Goal: Information Seeking & Learning: Check status

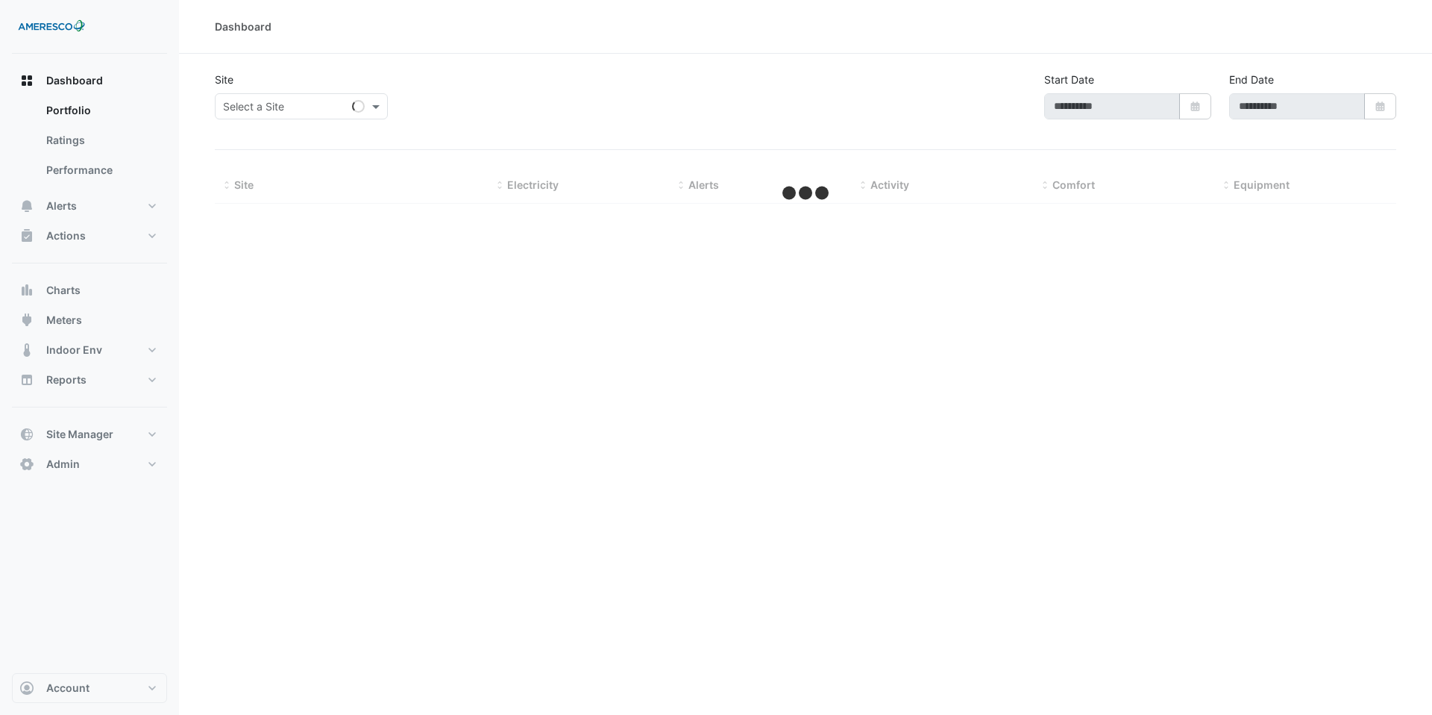
type input "**********"
select select "***"
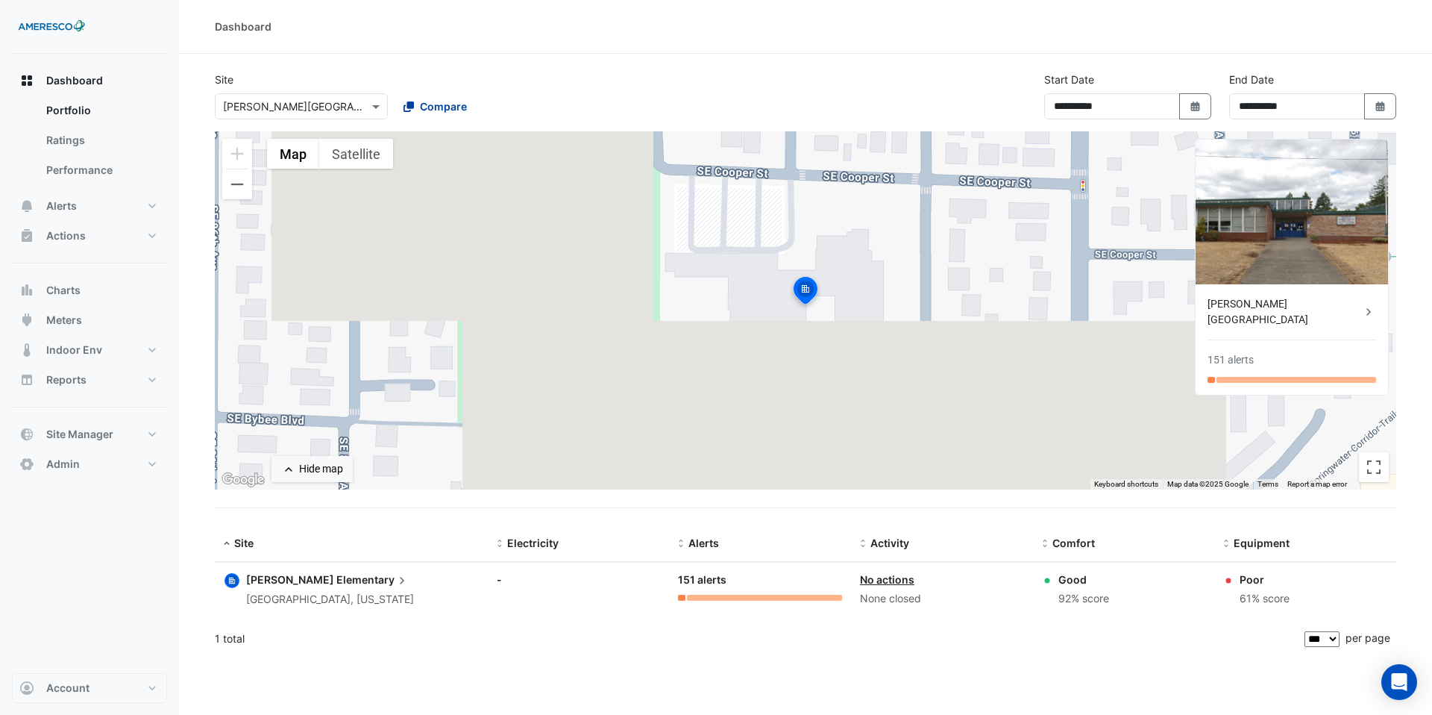
click at [432, 107] on span "Compare" at bounding box center [443, 106] width 47 height 16
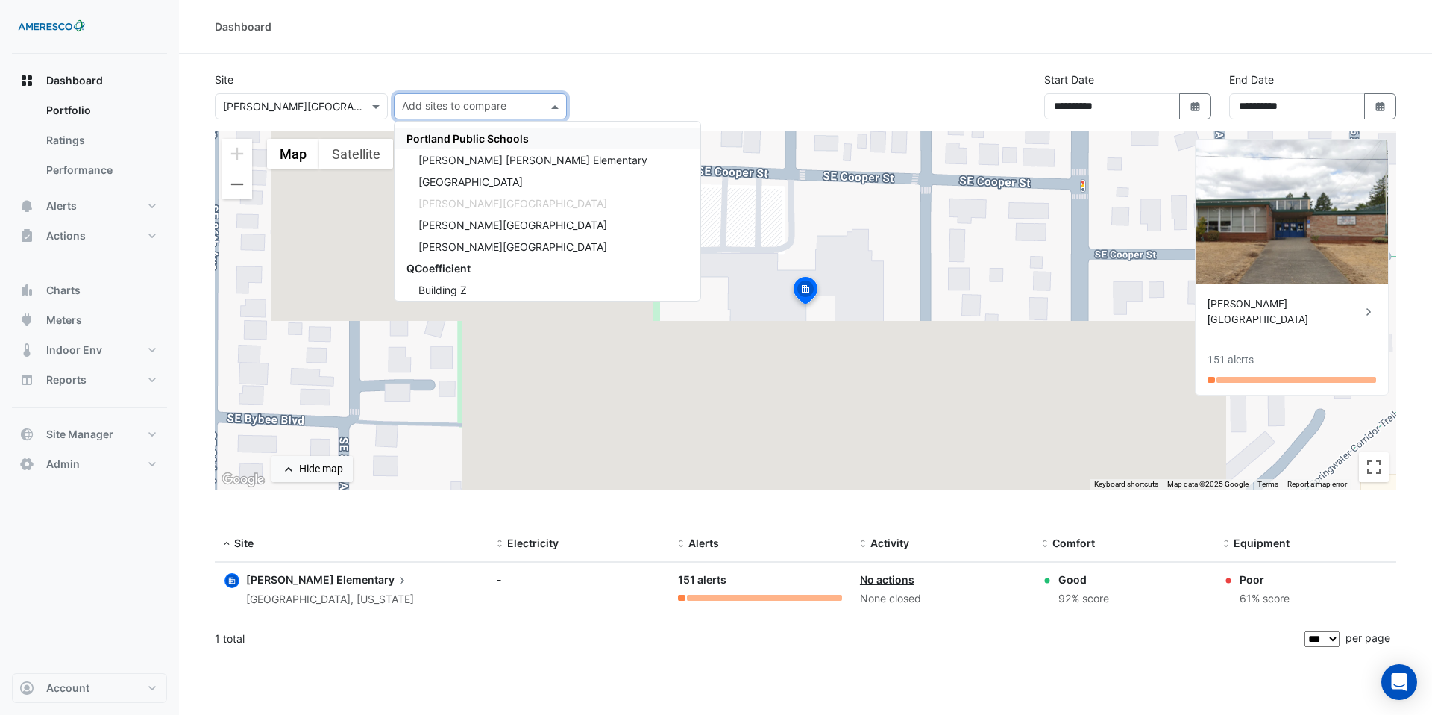
click at [450, 137] on span "Portland Public Schools" at bounding box center [468, 138] width 122 height 13
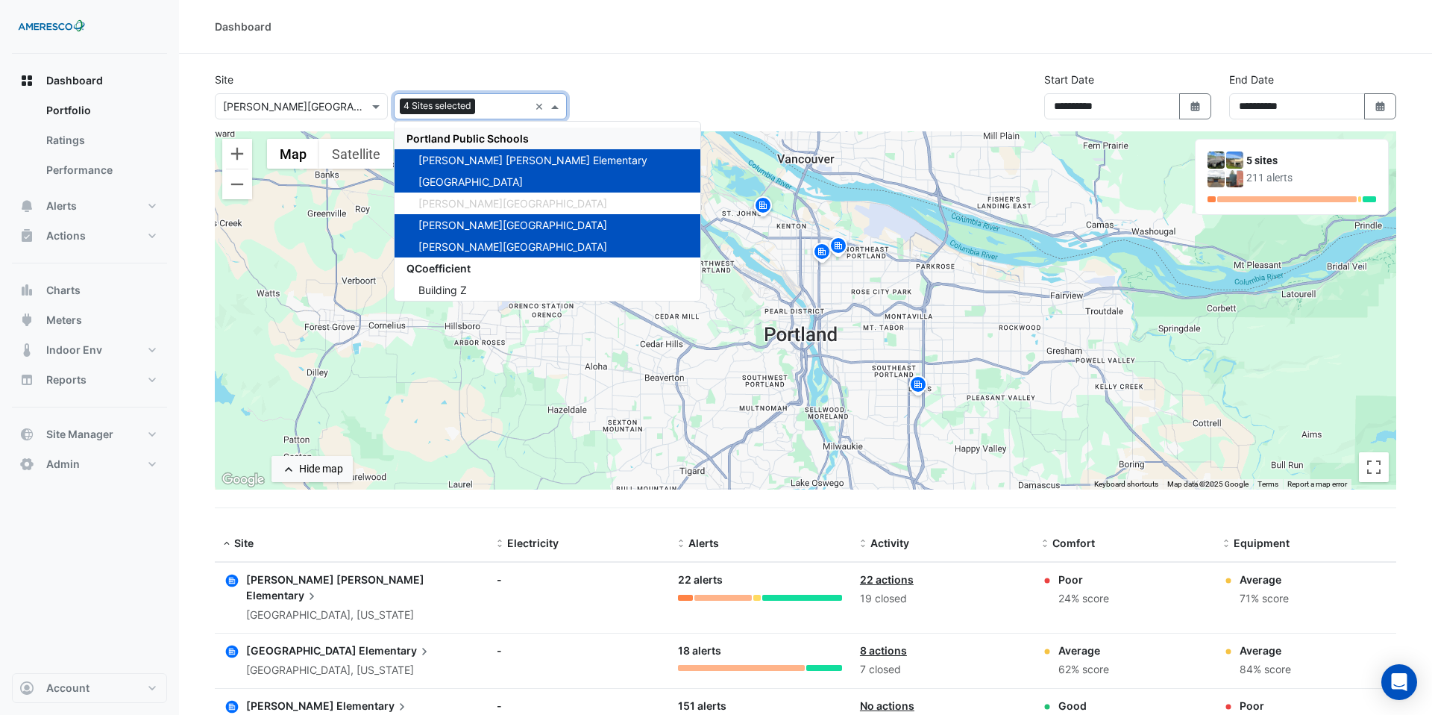
click at [584, 56] on section "**********" at bounding box center [805, 497] width 1253 height 887
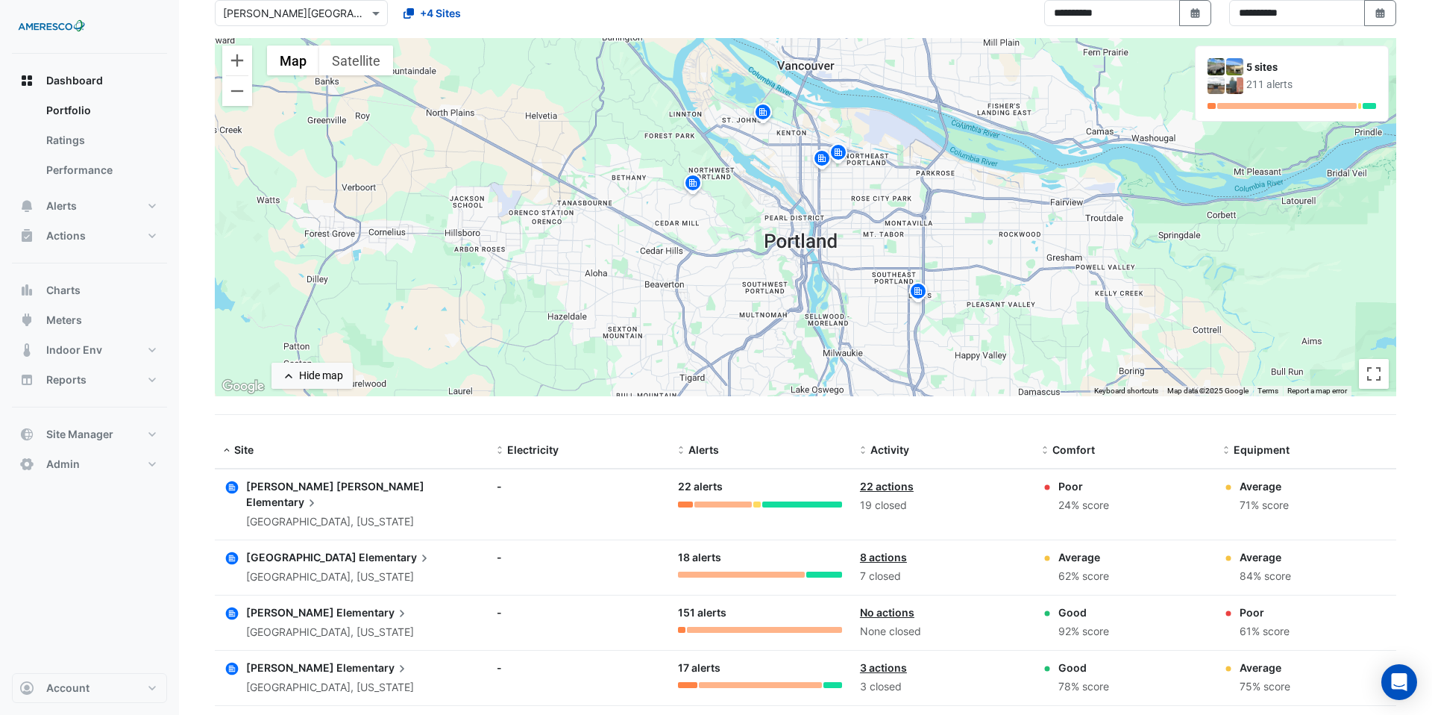
scroll to position [107, 0]
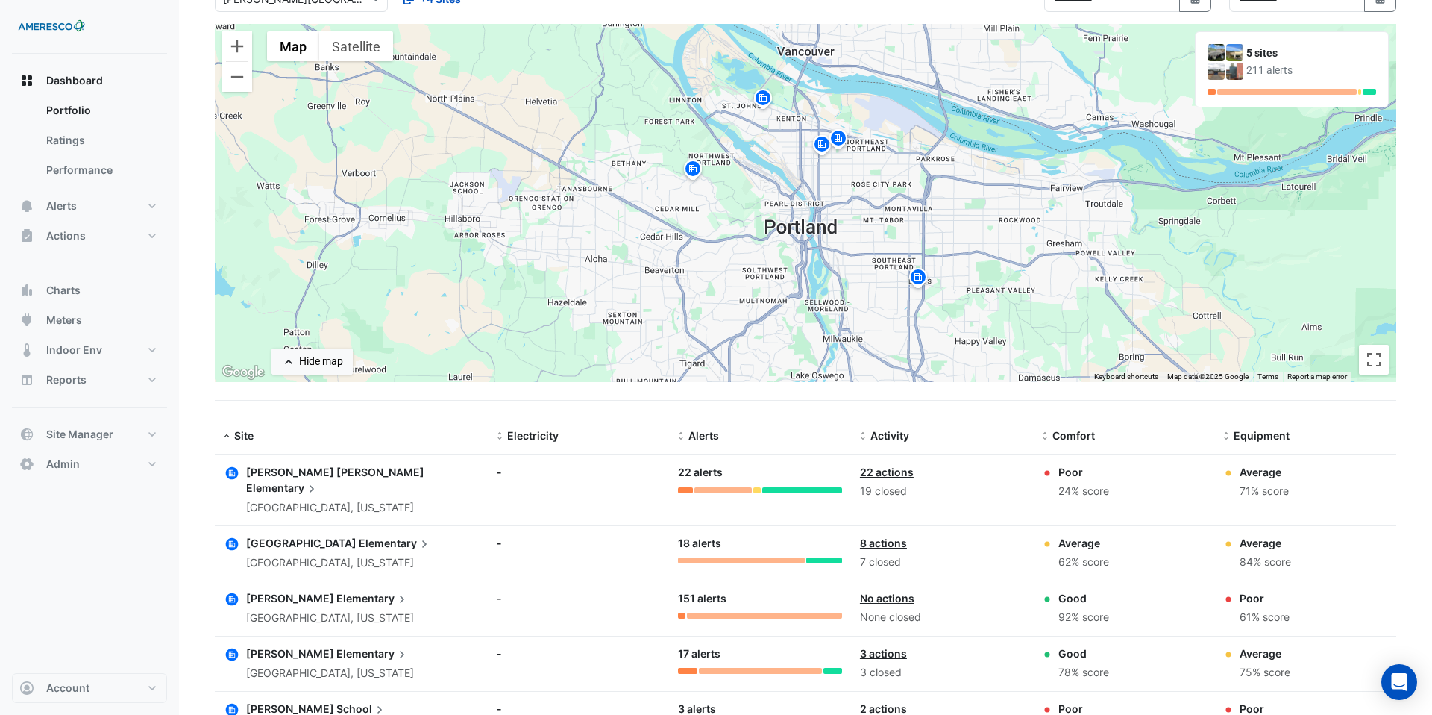
click at [336, 590] on span "Elementary" at bounding box center [372, 598] width 73 height 16
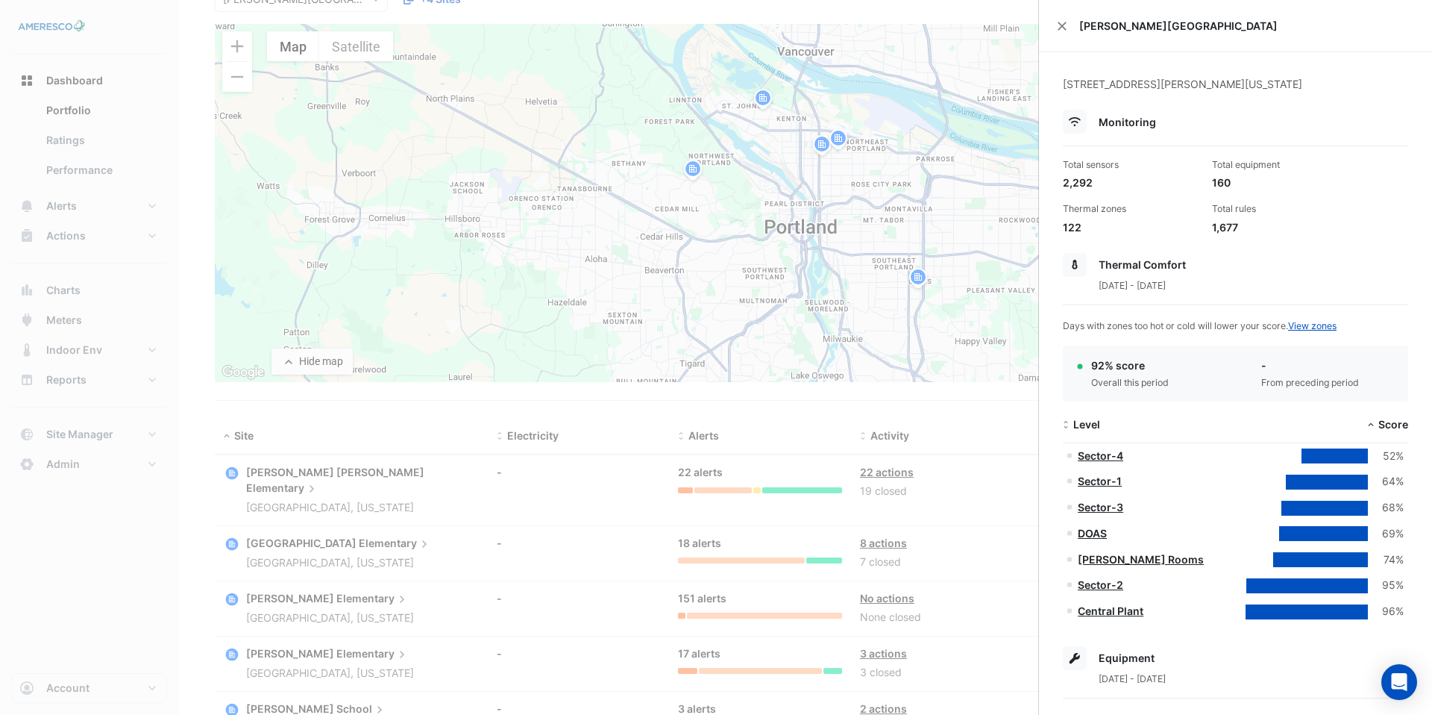
click at [1068, 25] on div "[PERSON_NAME][GEOGRAPHIC_DATA]" at bounding box center [1235, 26] width 393 height 52
click at [440, 451] on ngb-offcanvas-backdrop at bounding box center [716, 357] width 1432 height 715
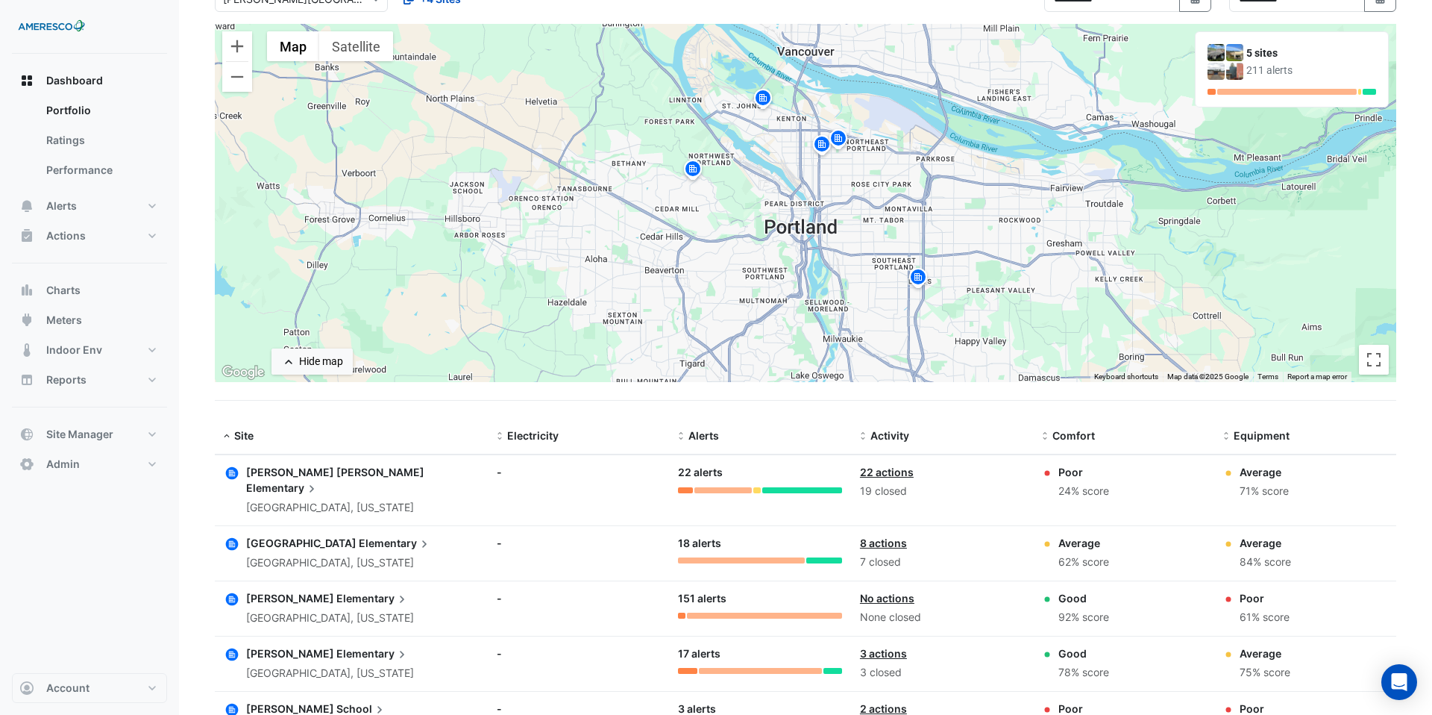
click at [359, 535] on span "Elementary" at bounding box center [395, 543] width 73 height 16
click at [312, 625] on ngb-offcanvas-backdrop at bounding box center [716, 357] width 1432 height 715
click at [336, 590] on span "Elementary" at bounding box center [372, 598] width 73 height 16
click at [306, 630] on ngb-offcanvas-backdrop at bounding box center [716, 357] width 1432 height 715
click at [336, 645] on span "Elementary" at bounding box center [372, 653] width 73 height 16
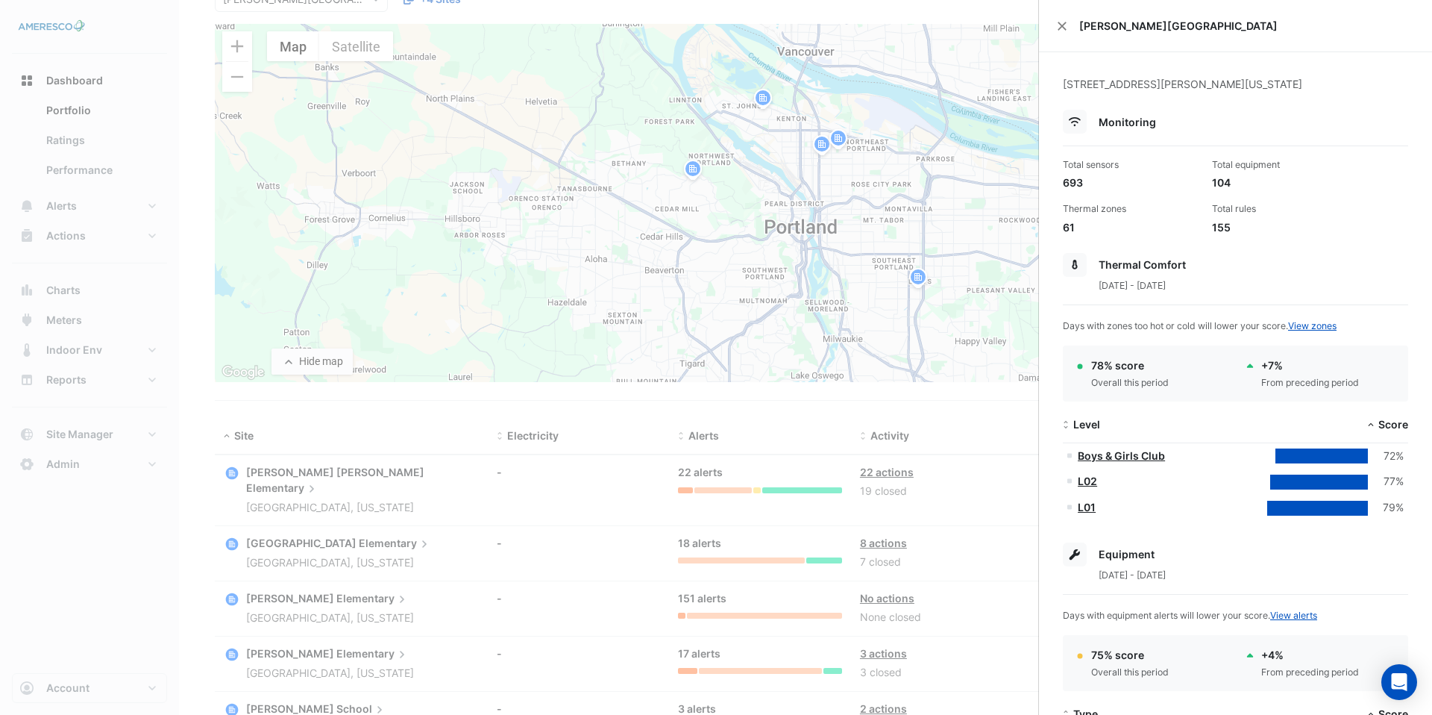
click at [285, 694] on ngb-offcanvas-backdrop at bounding box center [716, 357] width 1432 height 715
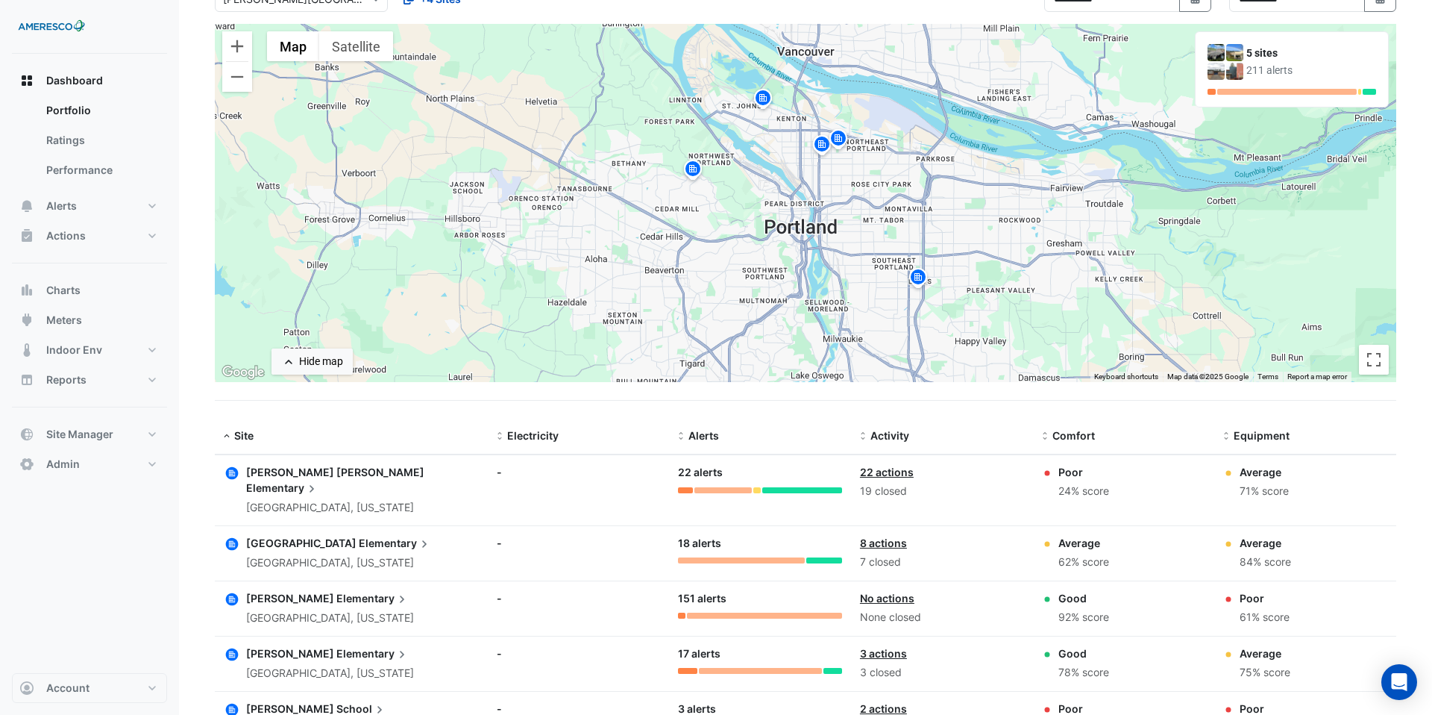
click at [336, 701] on span "School" at bounding box center [361, 709] width 51 height 16
click at [586, 560] on ngb-offcanvas-backdrop at bounding box center [716, 357] width 1432 height 715
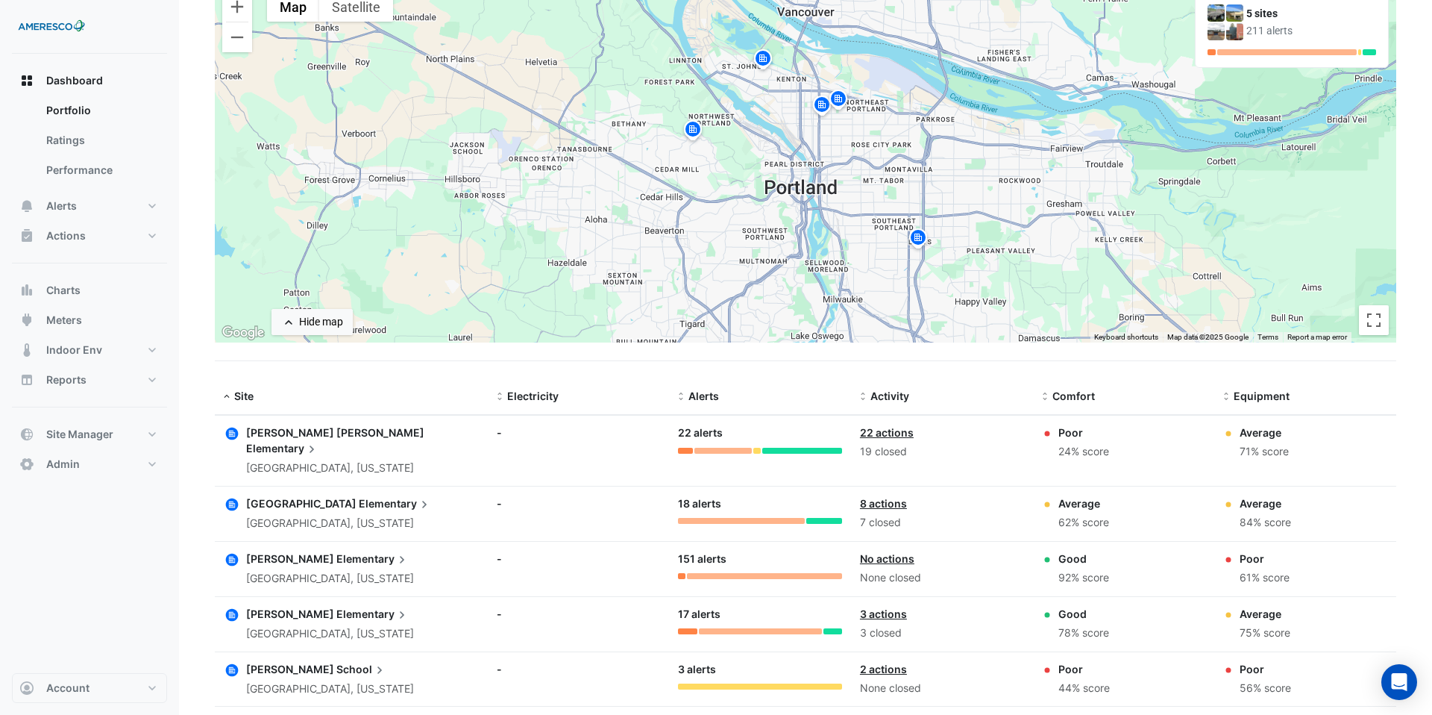
scroll to position [148, 0]
click at [336, 549] on span "Elementary" at bounding box center [372, 557] width 73 height 16
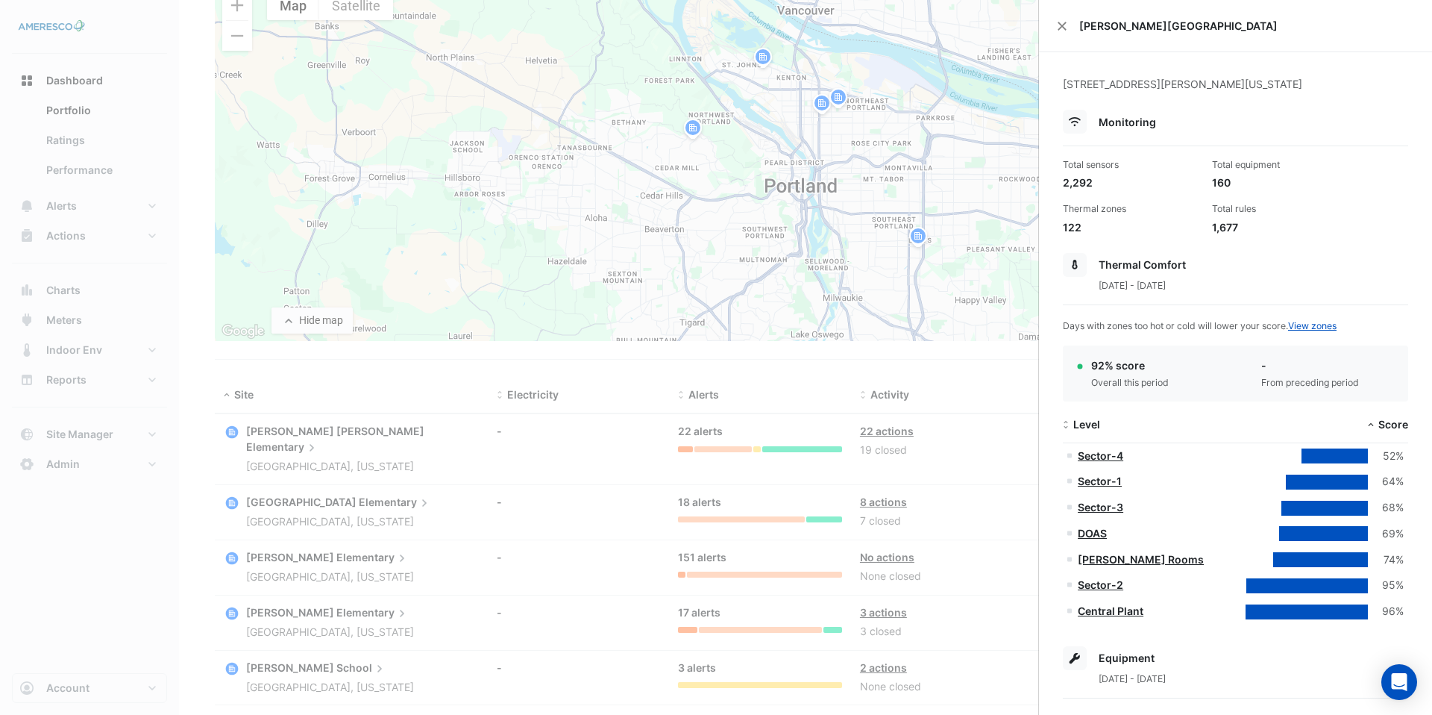
click at [495, 545] on ngb-offcanvas-backdrop at bounding box center [716, 357] width 1432 height 715
